Goal: Task Accomplishment & Management: Use online tool/utility

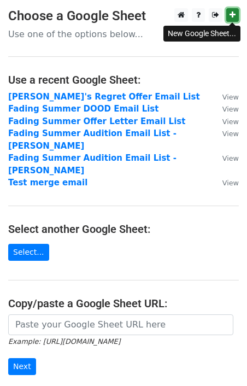
click at [231, 12] on icon at bounding box center [233, 15] width 6 height 8
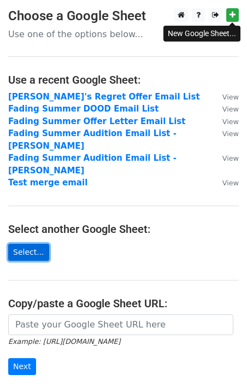
click at [34, 244] on link "Select..." at bounding box center [28, 252] width 41 height 17
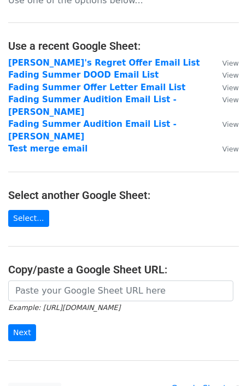
scroll to position [33, 0]
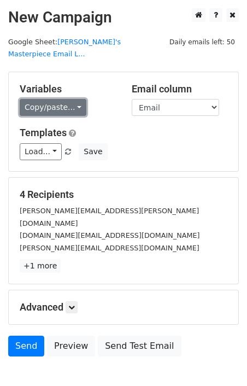
click at [72, 99] on link "Copy/paste..." at bounding box center [53, 107] width 67 height 17
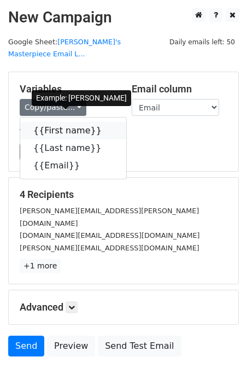
click at [79, 122] on link "{{First name}}" at bounding box center [73, 131] width 106 height 18
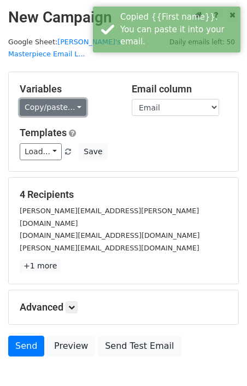
click at [74, 99] on link "Copy/paste..." at bounding box center [53, 107] width 67 height 17
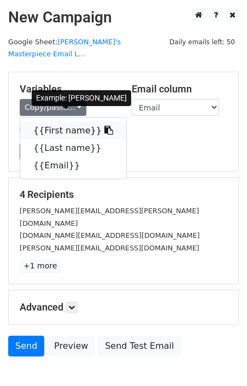
click at [62, 125] on link "{{First name}}" at bounding box center [73, 131] width 106 height 18
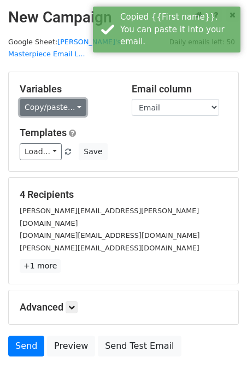
click at [53, 99] on link "Copy/paste..." at bounding box center [53, 107] width 67 height 17
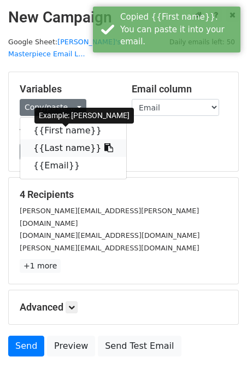
click at [54, 139] on link "{{Last name}}" at bounding box center [73, 148] width 106 height 18
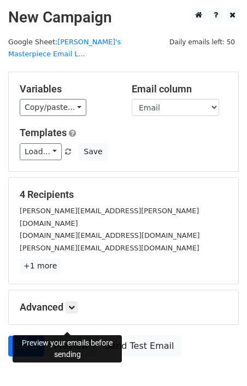
click at [77, 336] on link "Preview" at bounding box center [71, 346] width 48 height 21
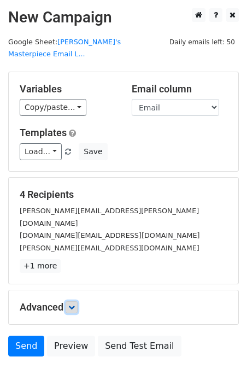
click at [68, 301] on link at bounding box center [72, 307] width 12 height 12
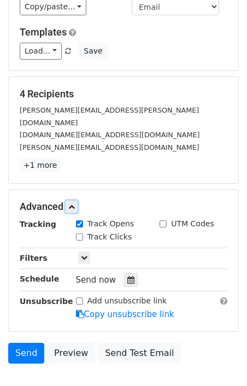
scroll to position [111, 0]
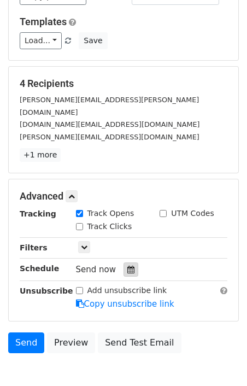
click at [127, 266] on icon at bounding box center [130, 270] width 7 height 8
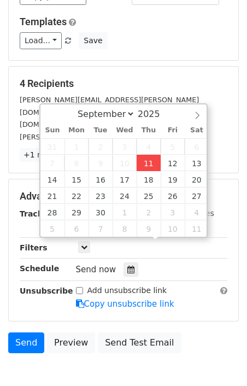
type input "[DATE] 12:00"
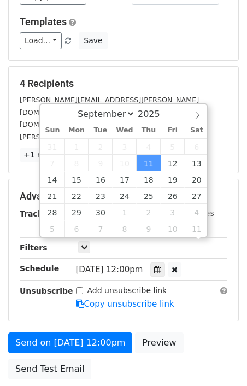
scroll to position [1, 0]
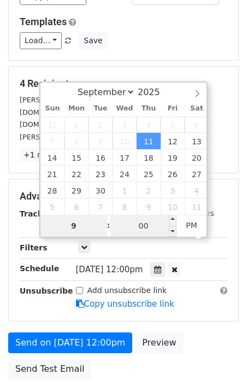
type input "9"
type input "[DATE] 21:00"
type input "09"
click at [145, 232] on input "00" at bounding box center [143, 226] width 67 height 22
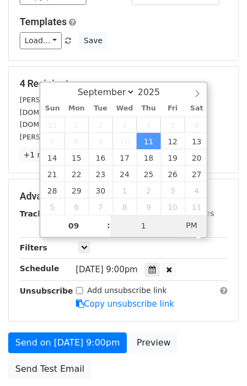
type input "19"
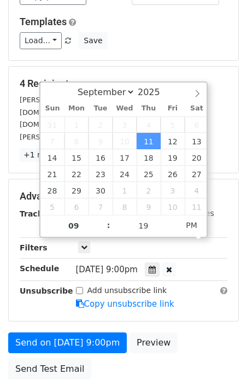
type input "[DATE] 21:19"
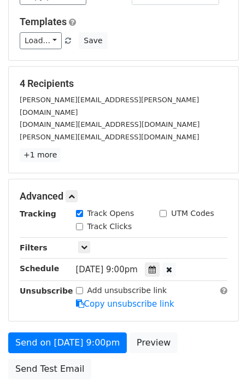
click at [191, 299] on form "Variables Copy/paste... {{First name}} {{Last name}} {{Email}} Email column Fir…" at bounding box center [123, 173] width 231 height 425
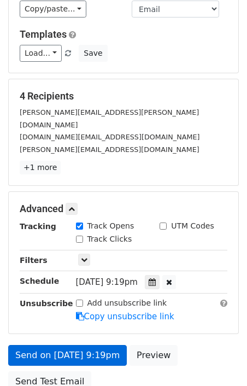
scroll to position [113, 0]
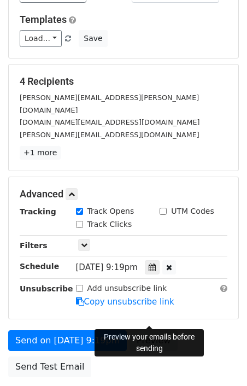
click at [142, 330] on link "Preview" at bounding box center [154, 340] width 48 height 21
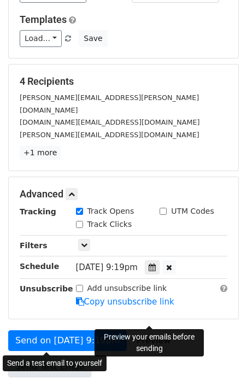
click at [73, 357] on link "Send Test Email" at bounding box center [49, 367] width 83 height 21
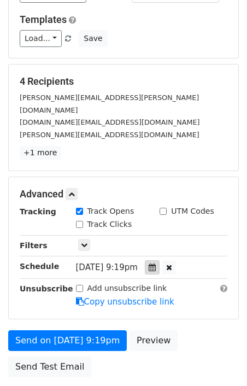
click at [156, 264] on icon at bounding box center [152, 268] width 7 height 8
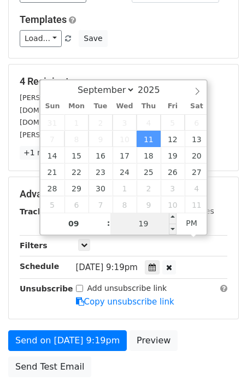
click at [157, 218] on input "19" at bounding box center [143, 224] width 67 height 22
type input "1"
type input "23"
type input "[DATE] 09:23"
click at [197, 221] on span "AM" at bounding box center [192, 223] width 30 height 22
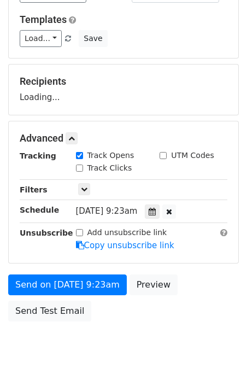
click at [139, 325] on body "New Campaign Daily emails left: 50 Google Sheet: [PERSON_NAME]'s Masterpiece Em…" at bounding box center [123, 133] width 247 height 476
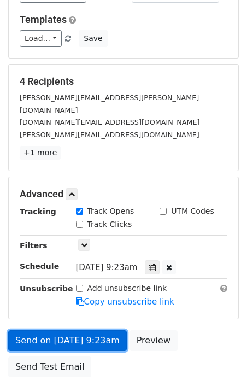
click at [107, 330] on link "Send on [DATE] 9:23am" at bounding box center [67, 340] width 119 height 21
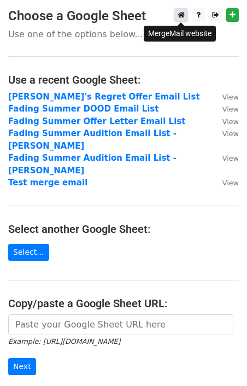
click at [182, 17] on icon at bounding box center [181, 15] width 7 height 8
